Goal: Task Accomplishment & Management: Use online tool/utility

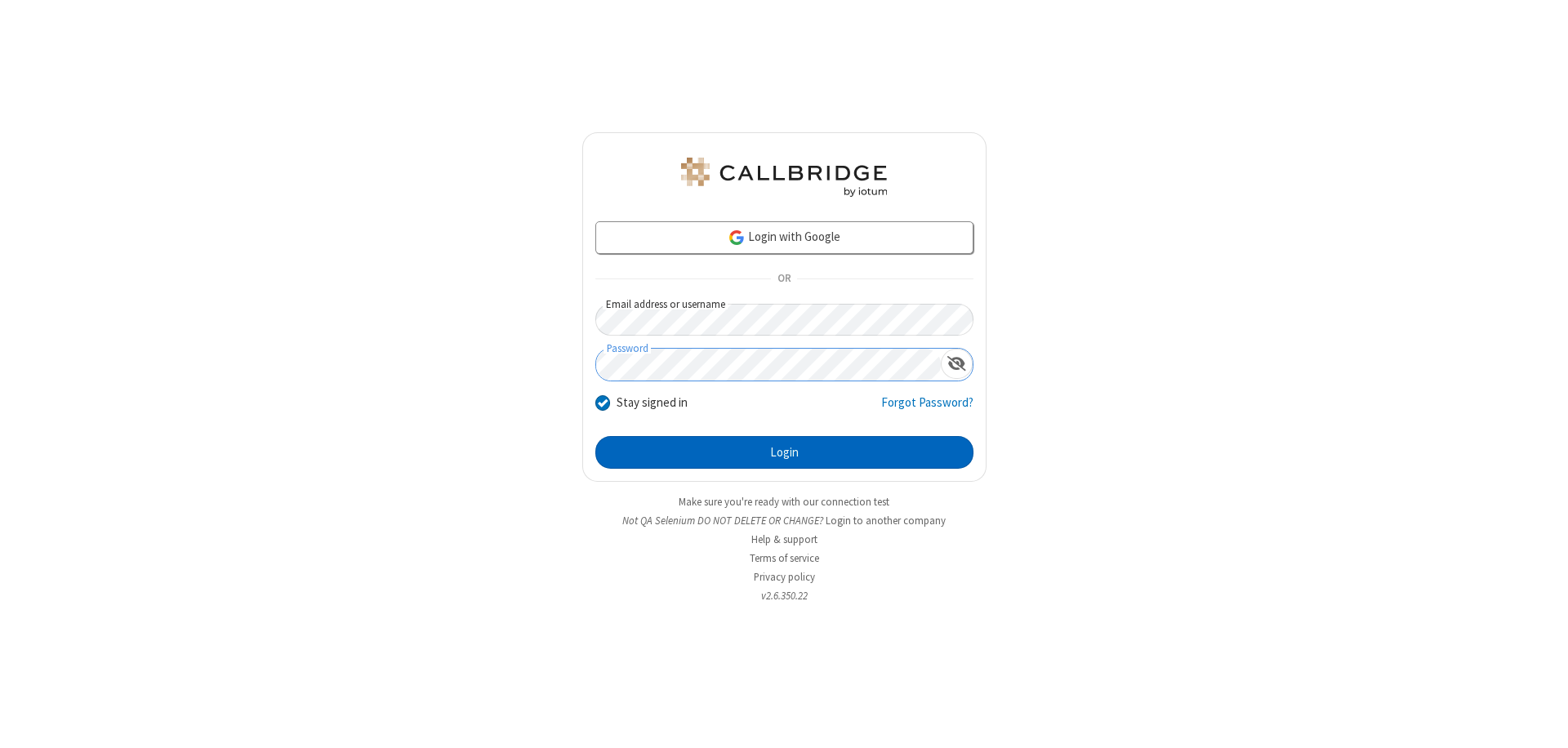
click at [784, 452] on button "Login" at bounding box center [784, 452] width 378 height 32
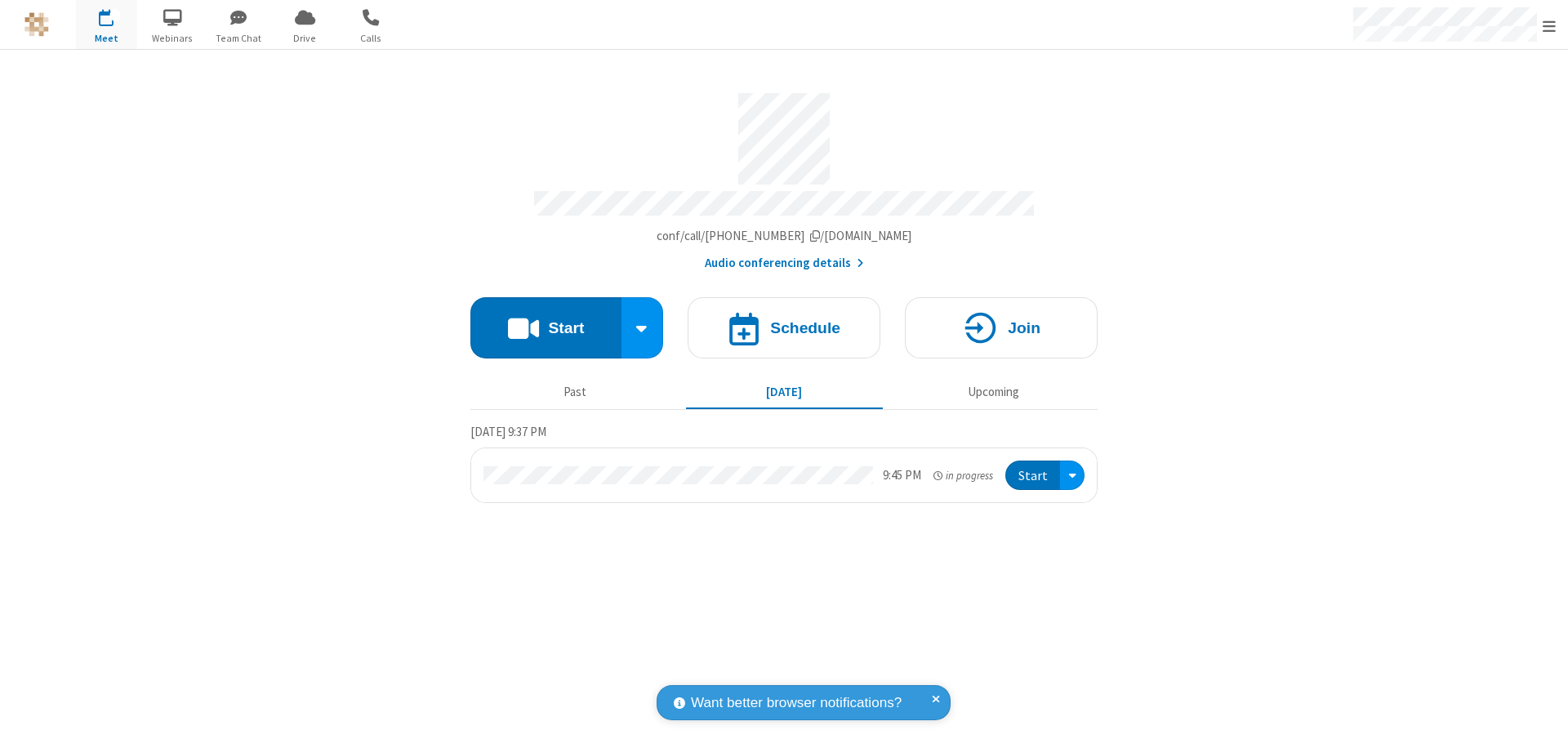
click at [545, 320] on button "Start" at bounding box center [546, 327] width 151 height 61
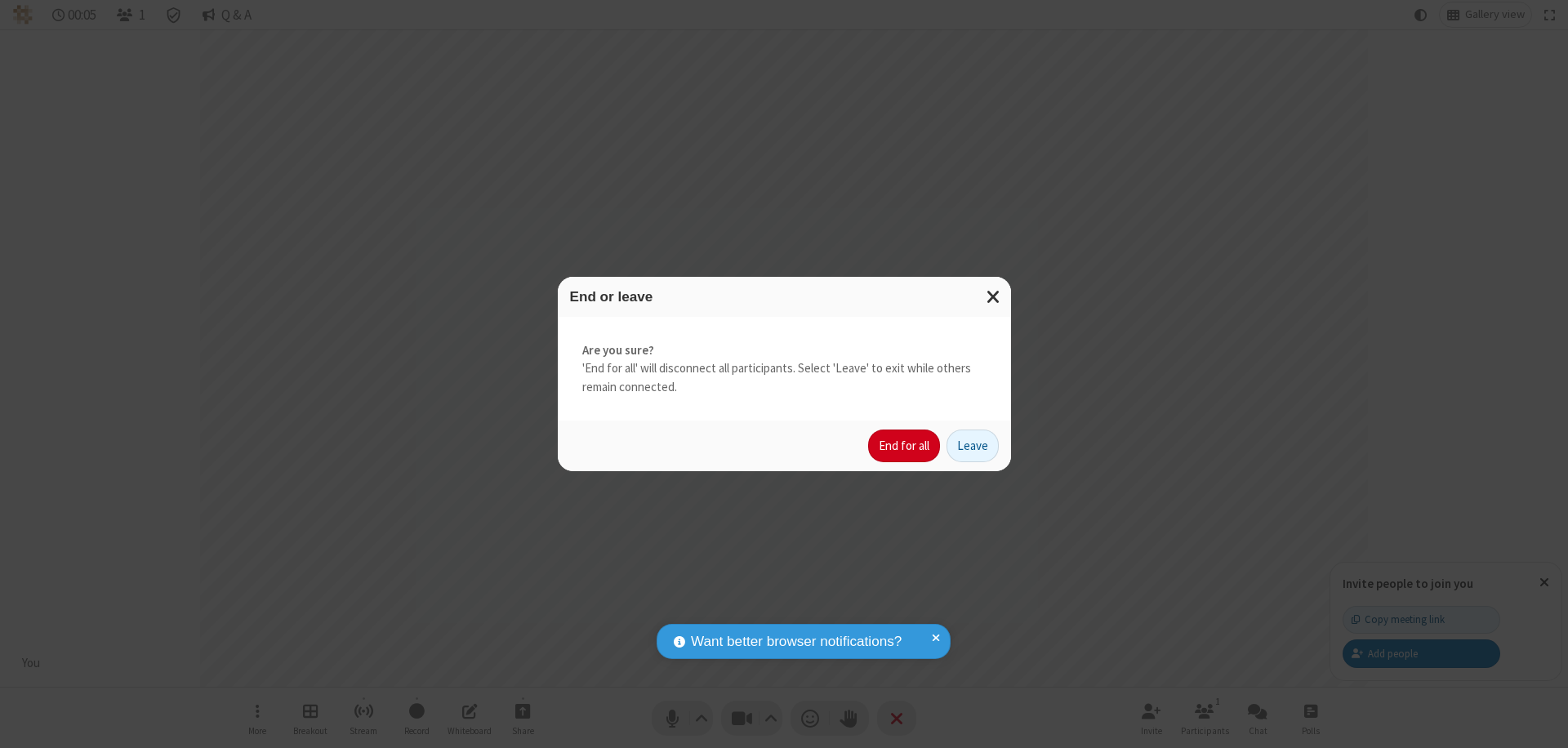
click at [905, 446] on button "End for all" at bounding box center [903, 446] width 72 height 32
